Goal: Check status: Check status

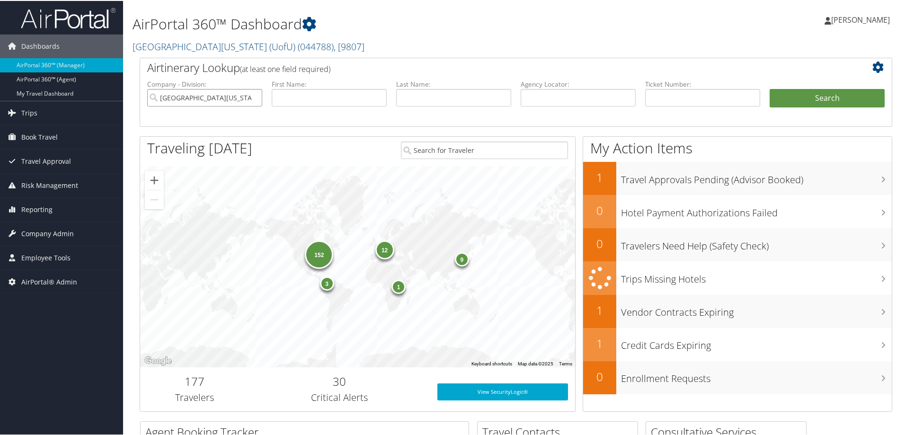
click at [254, 94] on input "University Of Utah (UofU)" at bounding box center [204, 97] width 115 height 18
click at [542, 95] on input "text" at bounding box center [577, 97] width 115 height 18
type input "cvpjk4"
click at [769, 88] on button "Search" at bounding box center [826, 97] width 115 height 19
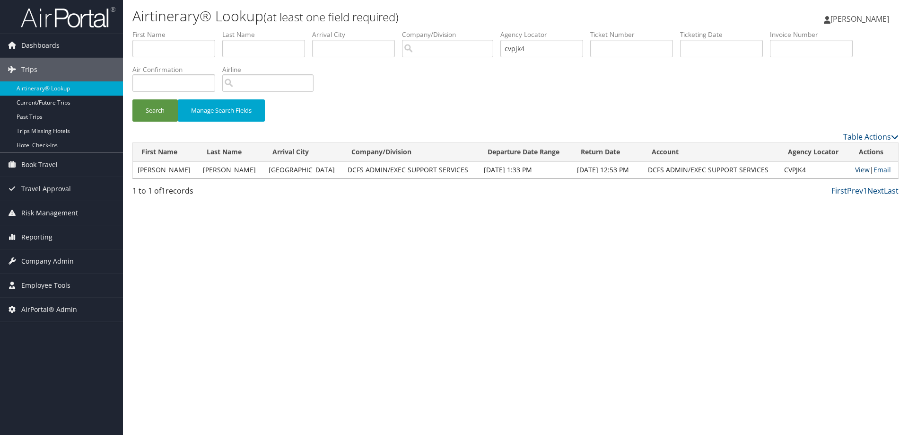
click at [863, 169] on link "View" at bounding box center [862, 169] width 15 height 9
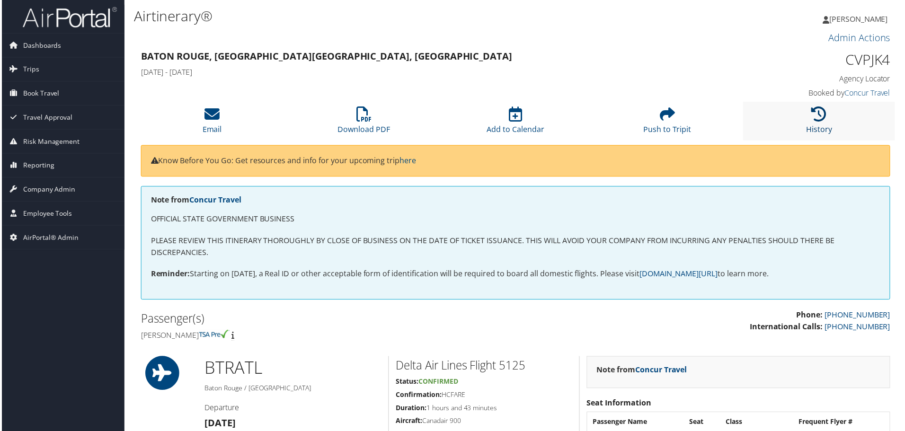
click at [817, 126] on link "History" at bounding box center [821, 123] width 26 height 23
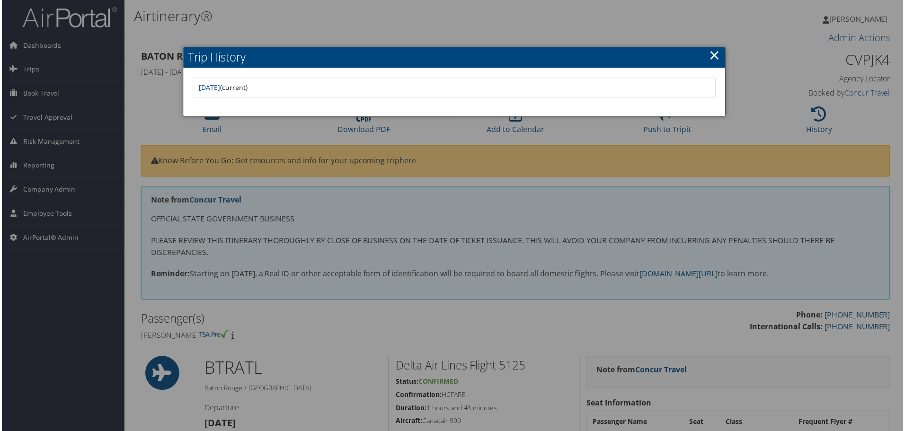
click at [377, 262] on div at bounding box center [454, 217] width 908 height 435
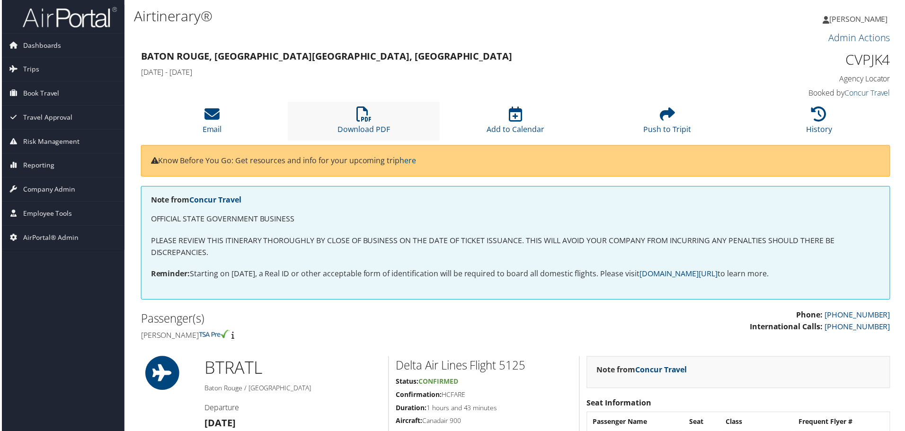
click at [334, 123] on li "Download PDF" at bounding box center [363, 121] width 152 height 38
